Goal: Register for event/course

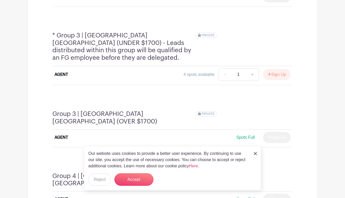
scroll to position [431, 0]
click at [277, 69] on button "Sign Up" at bounding box center [276, 74] width 27 height 11
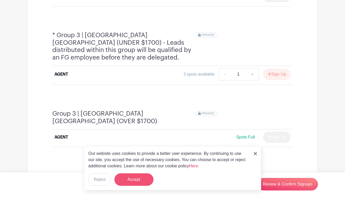
click at [140, 178] on button "Accept" at bounding box center [133, 180] width 39 height 12
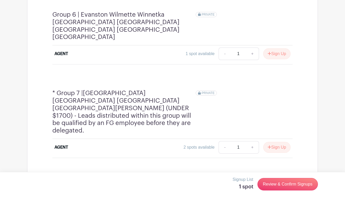
scroll to position [759, 0]
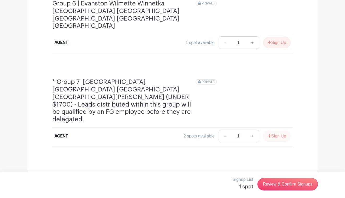
click at [275, 131] on button "Sign Up" at bounding box center [276, 136] width 27 height 11
click at [281, 184] on link "Review & Confirm Signups" at bounding box center [287, 184] width 60 height 12
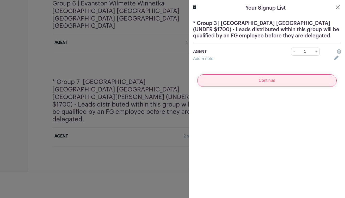
click at [270, 81] on input "Continue" at bounding box center [266, 80] width 139 height 12
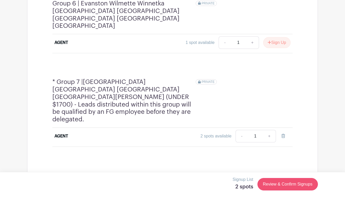
click at [274, 182] on link "Review & Confirm Signups" at bounding box center [287, 184] width 60 height 12
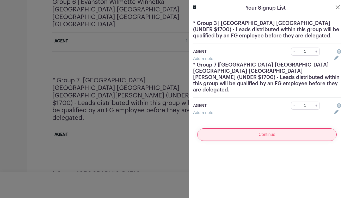
click at [267, 129] on input "Continue" at bounding box center [266, 135] width 139 height 12
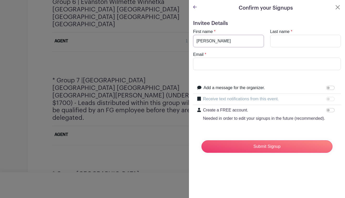
type input "[PERSON_NAME]"
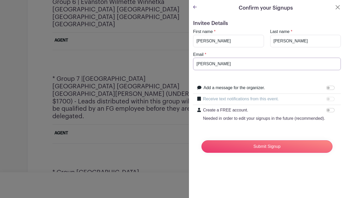
type input "[PERSON_NAME]"
type input "[PERSON_NAME][EMAIL_ADDRESS][DOMAIN_NAME]"
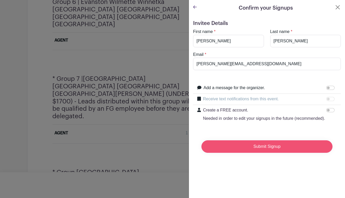
click at [270, 146] on input "Submit Signup" at bounding box center [266, 147] width 131 height 12
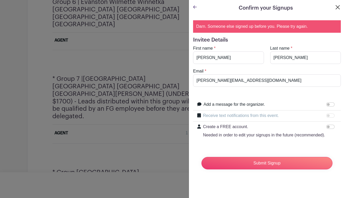
click at [336, 7] on button "Close" at bounding box center [337, 7] width 6 height 6
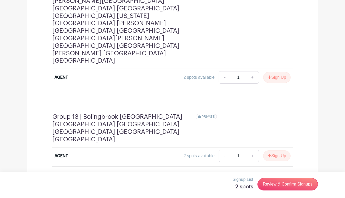
scroll to position [1347, 0]
click at [283, 184] on link "Review & Confirm Signups" at bounding box center [287, 184] width 60 height 12
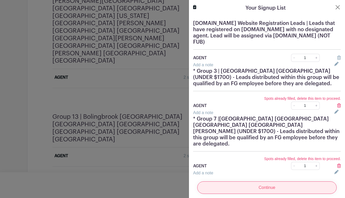
scroll to position [1345, 0]
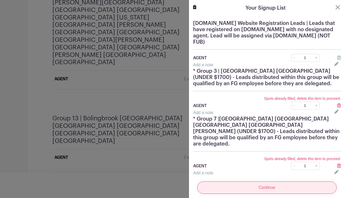
click at [276, 187] on input "Continue" at bounding box center [266, 188] width 139 height 12
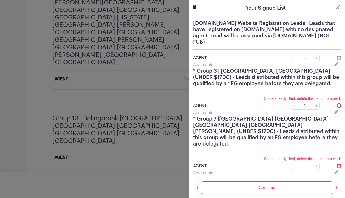
click at [338, 58] on icon at bounding box center [339, 58] width 4 height 4
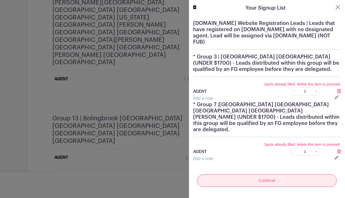
click at [274, 177] on input "Continue" at bounding box center [266, 181] width 139 height 12
click at [259, 176] on input "Continue" at bounding box center [266, 181] width 139 height 12
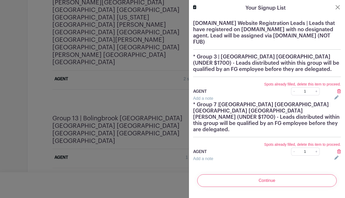
click at [339, 92] on icon at bounding box center [339, 91] width 4 height 4
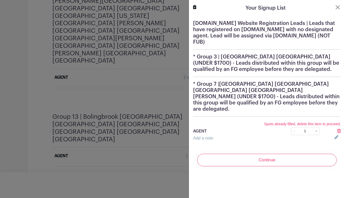
scroll to position [1344, 0]
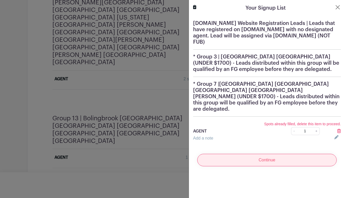
click at [267, 157] on input "Continue" at bounding box center [266, 160] width 139 height 12
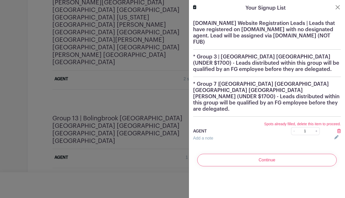
scroll to position [1342, 0]
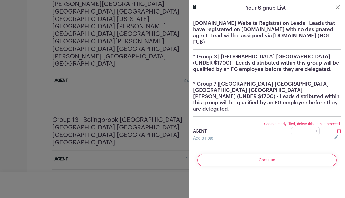
click at [298, 71] on h5 "* Group 3 | [GEOGRAPHIC_DATA] [GEOGRAPHIC_DATA] (UNDER $1700) - Leads distribut…" at bounding box center [267, 63] width 148 height 19
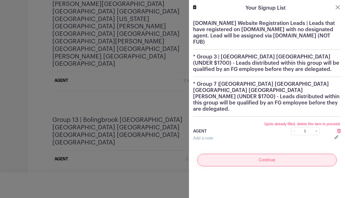
click at [269, 155] on input "Continue" at bounding box center [266, 160] width 139 height 12
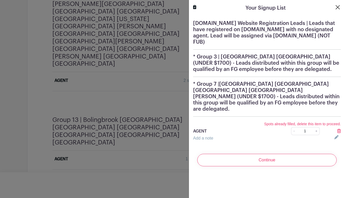
click at [338, 6] on button "Close" at bounding box center [337, 7] width 6 height 6
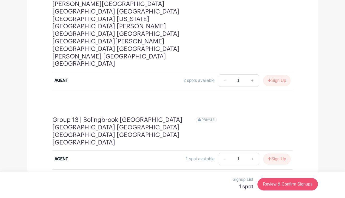
click at [284, 184] on link "Review & Confirm Signups" at bounding box center [287, 184] width 60 height 12
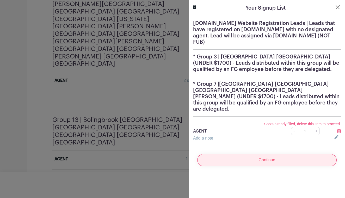
click at [280, 156] on input "Continue" at bounding box center [266, 160] width 139 height 12
click at [263, 157] on input "Continue" at bounding box center [266, 160] width 139 height 12
click at [259, 154] on input "Continue" at bounding box center [266, 160] width 139 height 12
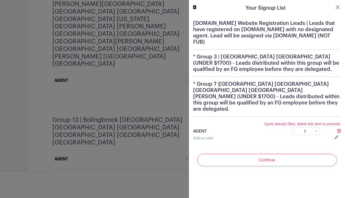
click at [295, 127] on link "-" at bounding box center [294, 131] width 6 height 8
click at [316, 127] on link "+" at bounding box center [316, 131] width 7 height 8
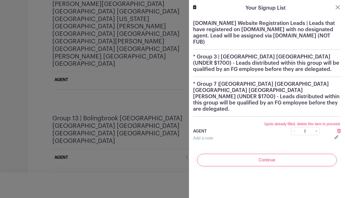
scroll to position [1339, 0]
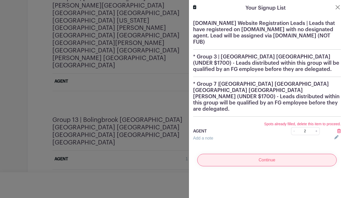
click at [272, 154] on input "Continue" at bounding box center [266, 160] width 139 height 12
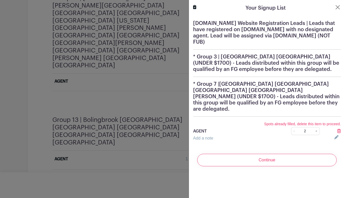
click at [316, 127] on link "+" at bounding box center [316, 131] width 7 height 8
type input "3"
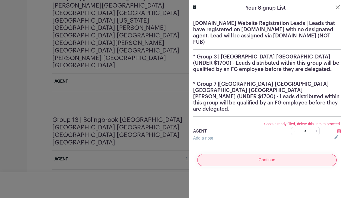
click at [276, 156] on input "Continue" at bounding box center [266, 160] width 139 height 12
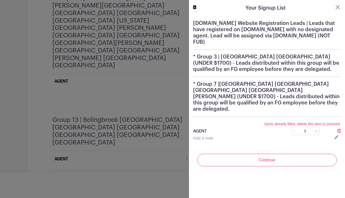
click at [338, 129] on icon at bounding box center [339, 131] width 4 height 4
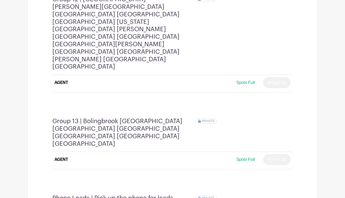
scroll to position [1337, 0]
